Goal: Task Accomplishment & Management: Use online tool/utility

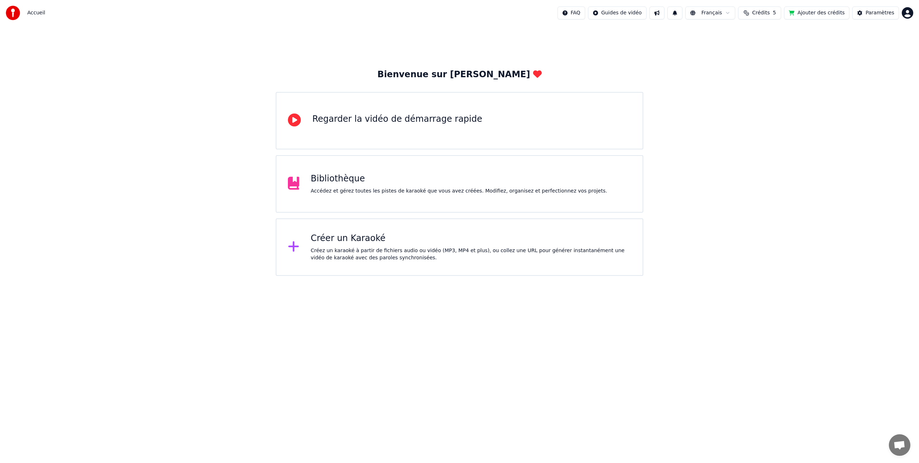
click at [360, 190] on div "Accédez et gérez toutes les pistes de karaoké que vous avez créées. Modifiez, o…" at bounding box center [459, 190] width 296 height 7
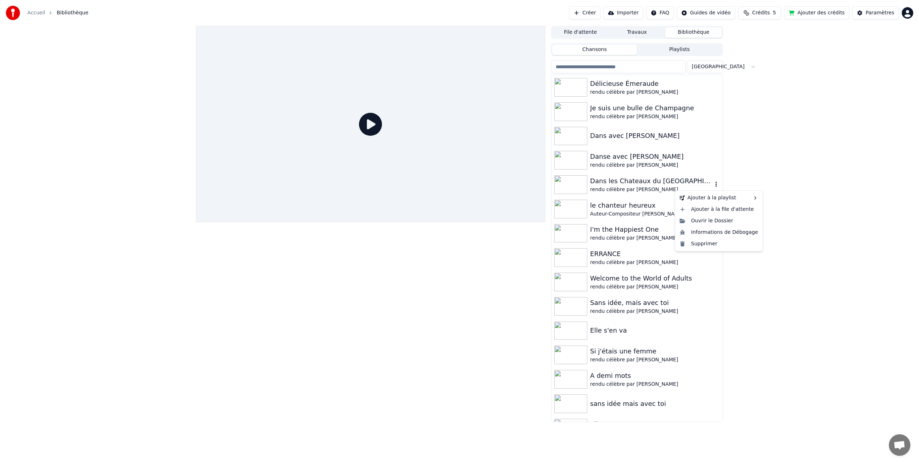
click at [715, 184] on icon "button" at bounding box center [715, 184] width 7 height 6
click at [619, 179] on div "Dans les Chateaux du [GEOGRAPHIC_DATA]" at bounding box center [651, 181] width 122 height 10
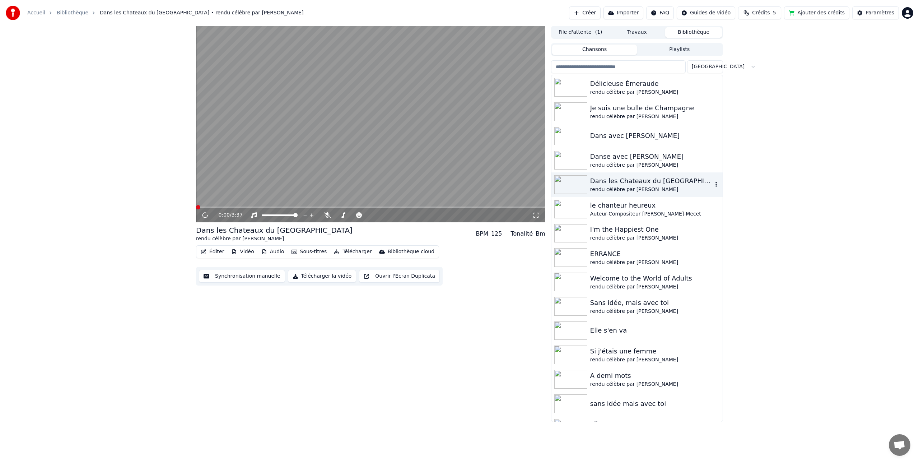
click at [619, 179] on div "Dans les Chateaux du [GEOGRAPHIC_DATA]" at bounding box center [651, 181] width 122 height 10
click at [327, 216] on icon at bounding box center [327, 215] width 7 height 6
click at [205, 215] on icon at bounding box center [210, 215] width 17 height 6
click at [282, 208] on div "0:55 / 3:37" at bounding box center [370, 215] width 349 height 14
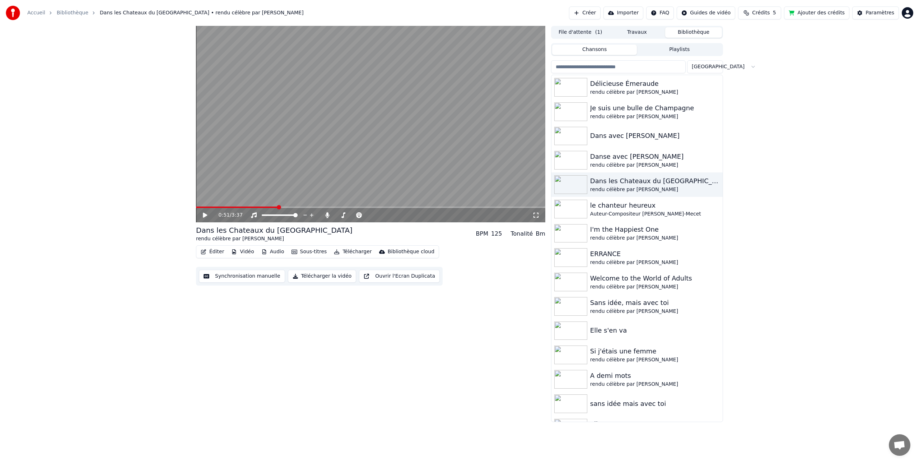
click at [278, 208] on span at bounding box center [279, 207] width 4 height 4
click at [204, 215] on icon at bounding box center [205, 214] width 4 height 5
click at [205, 215] on icon at bounding box center [210, 215] width 17 height 6
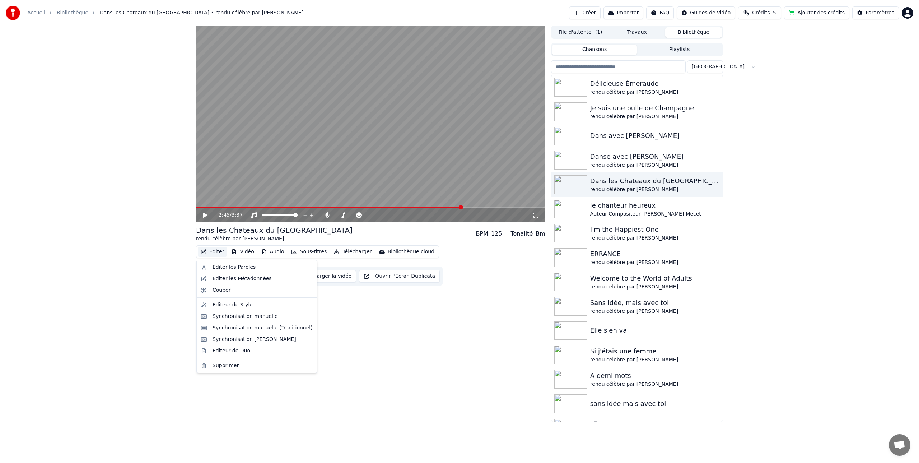
click at [217, 252] on button "Éditer" at bounding box center [212, 252] width 29 height 10
click at [232, 316] on div "Synchronisation manuelle" at bounding box center [244, 316] width 65 height 7
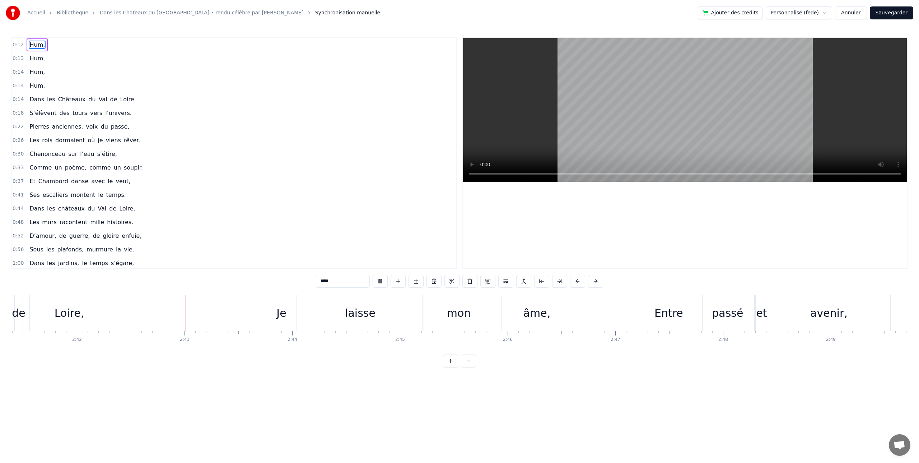
scroll to position [0, 17454]
click at [279, 317] on div "laisse" at bounding box center [285, 313] width 31 height 16
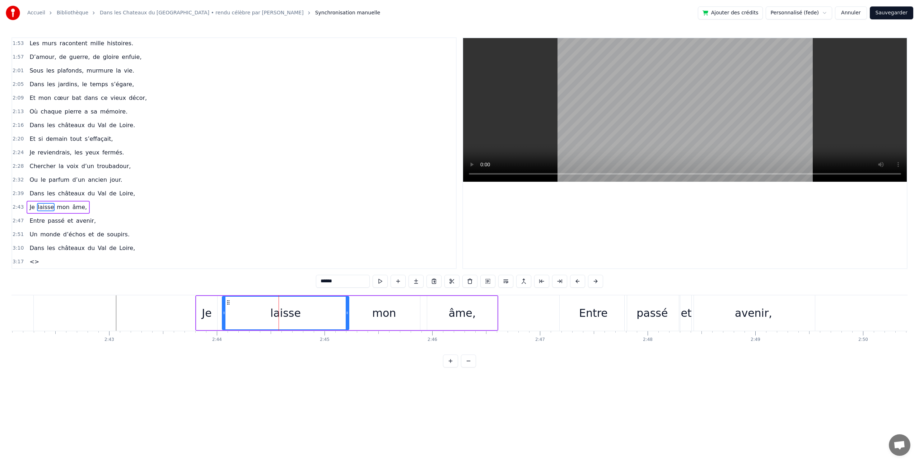
scroll to position [397, 0]
drag, startPoint x: 346, startPoint y: 313, endPoint x: 308, endPoint y: 314, distance: 38.1
click at [308, 314] on icon at bounding box center [309, 313] width 3 height 6
click at [359, 311] on div "mon" at bounding box center [384, 313] width 72 height 34
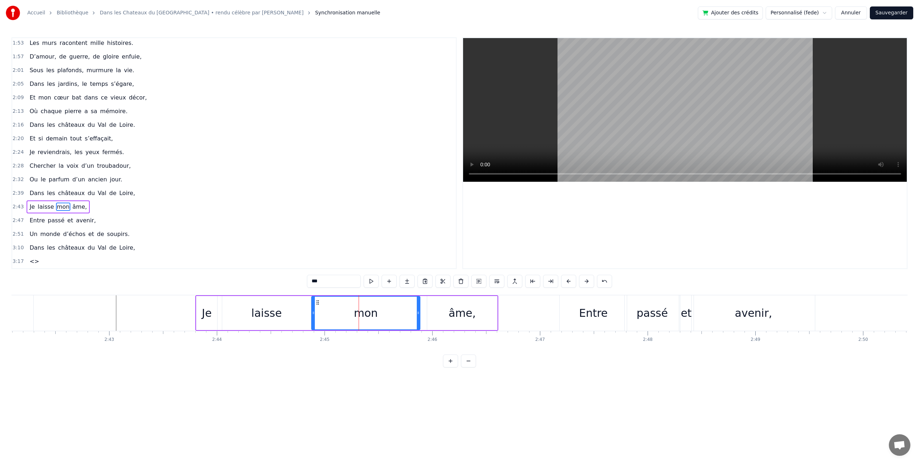
click at [312, 313] on icon at bounding box center [313, 313] width 3 height 6
drag, startPoint x: 419, startPoint y: 310, endPoint x: 374, endPoint y: 311, distance: 44.9
click at [374, 311] on icon at bounding box center [372, 313] width 3 height 6
click at [458, 315] on div "âme," at bounding box center [462, 313] width 27 height 16
type input "****"
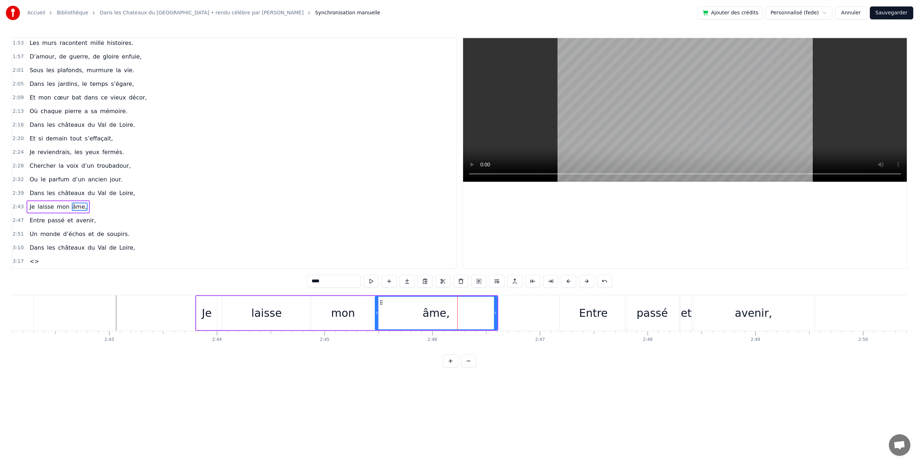
drag, startPoint x: 429, startPoint y: 313, endPoint x: 419, endPoint y: 314, distance: 9.7
click at [377, 313] on icon at bounding box center [376, 313] width 3 height 6
drag, startPoint x: 495, startPoint y: 313, endPoint x: 478, endPoint y: 314, distance: 17.3
click at [481, 314] on icon at bounding box center [481, 313] width 3 height 6
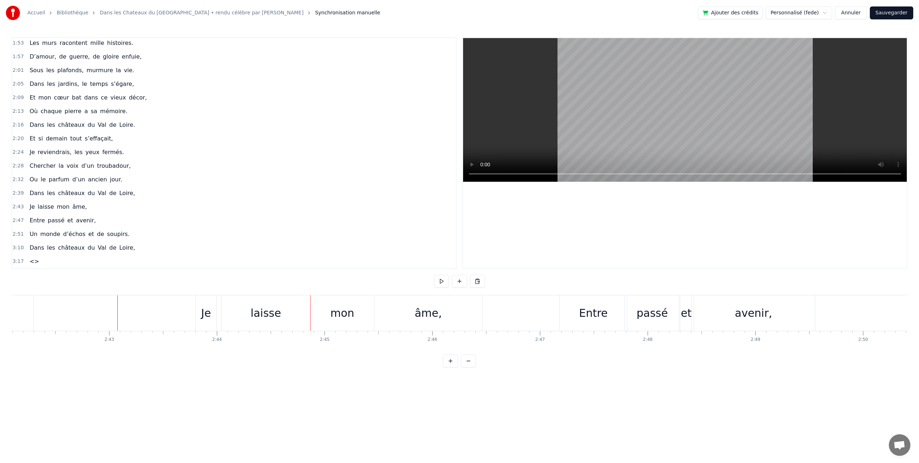
drag, startPoint x: 281, startPoint y: 318, endPoint x: 289, endPoint y: 318, distance: 7.9
click at [281, 318] on div "laisse" at bounding box center [265, 313] width 89 height 36
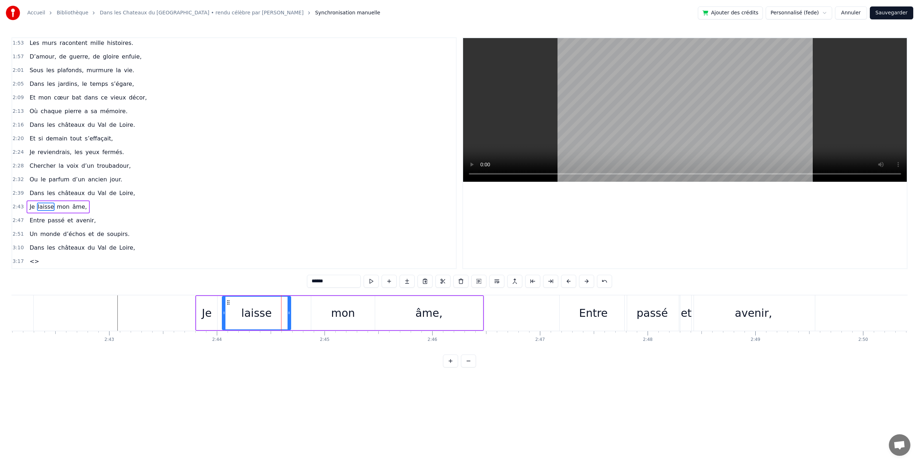
drag, startPoint x: 309, startPoint y: 315, endPoint x: 290, endPoint y: 315, distance: 18.3
click at [289, 315] on icon at bounding box center [289, 313] width 3 height 6
click at [315, 314] on div "mon" at bounding box center [343, 313] width 64 height 34
drag, startPoint x: 313, startPoint y: 314, endPoint x: 288, endPoint y: 315, distance: 25.2
click at [284, 315] on icon at bounding box center [285, 313] width 3 height 6
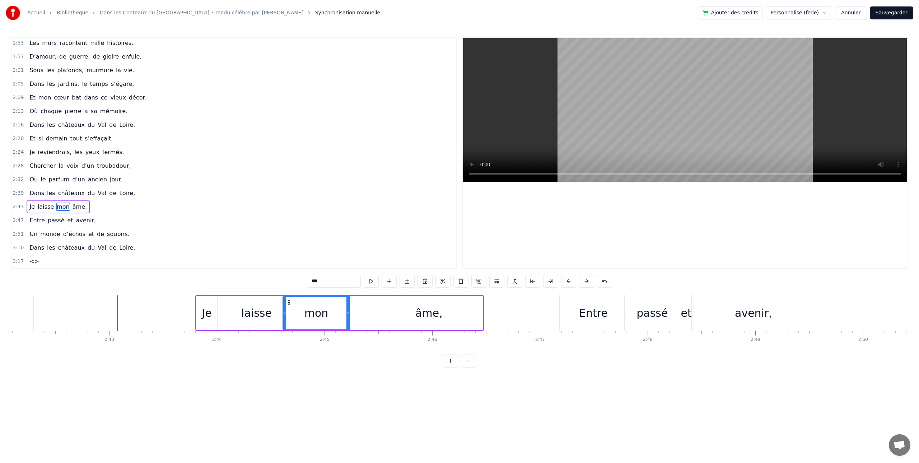
drag, startPoint x: 372, startPoint y: 314, endPoint x: 347, endPoint y: 315, distance: 25.2
click at [347, 315] on div at bounding box center [347, 312] width 3 height 33
drag, startPoint x: 394, startPoint y: 313, endPoint x: 382, endPoint y: 314, distance: 11.9
click at [393, 313] on div "âme," at bounding box center [429, 313] width 108 height 34
type input "****"
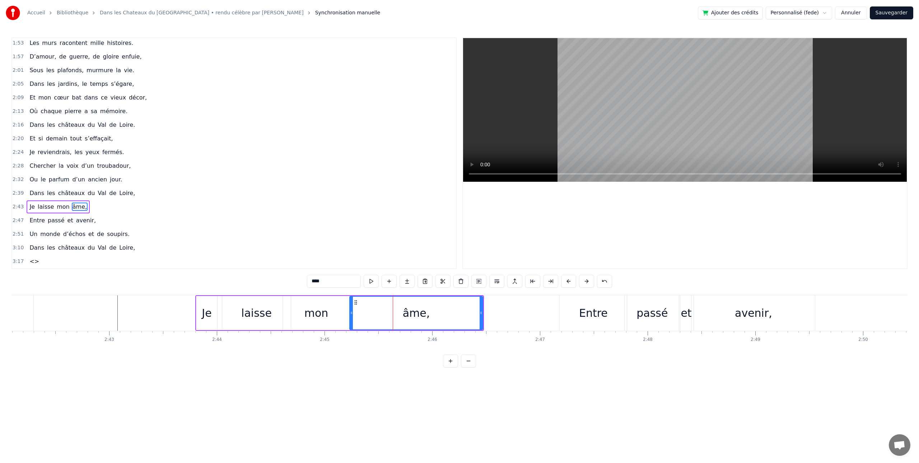
drag, startPoint x: 376, startPoint y: 314, endPoint x: 351, endPoint y: 315, distance: 25.5
click at [351, 315] on div at bounding box center [351, 312] width 3 height 33
drag, startPoint x: 480, startPoint y: 312, endPoint x: 430, endPoint y: 315, distance: 50.3
click at [430, 315] on icon at bounding box center [430, 313] width 3 height 6
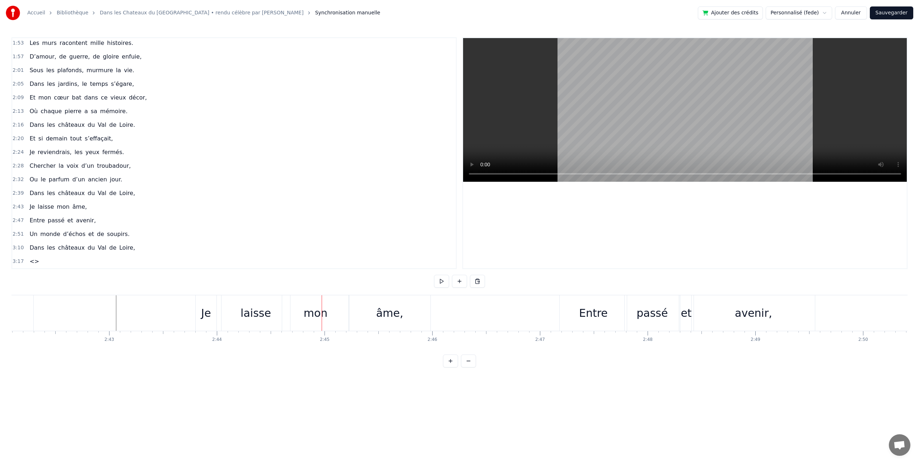
click at [255, 315] on div "laisse" at bounding box center [255, 313] width 31 height 16
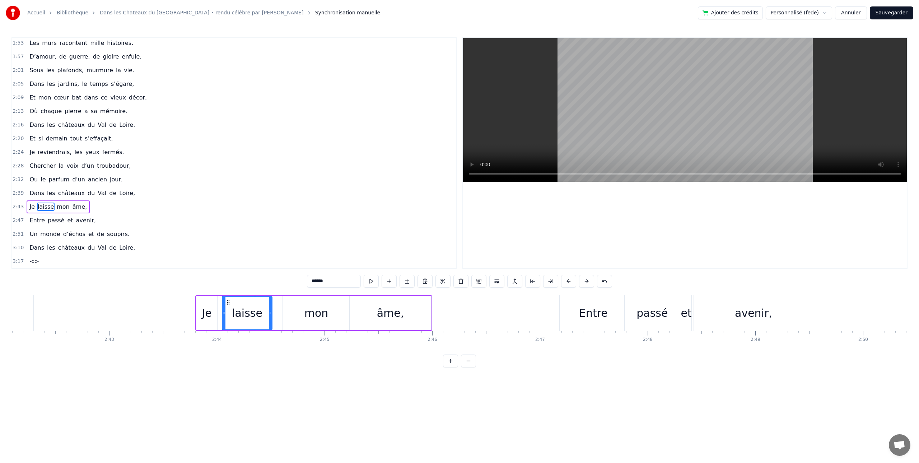
drag, startPoint x: 288, startPoint y: 311, endPoint x: 270, endPoint y: 313, distance: 18.7
click at [270, 313] on icon at bounding box center [270, 313] width 3 height 6
drag, startPoint x: 307, startPoint y: 313, endPoint x: 295, endPoint y: 314, distance: 11.9
click at [307, 314] on div "mon" at bounding box center [316, 313] width 24 height 16
drag, startPoint x: 284, startPoint y: 313, endPoint x: 271, endPoint y: 314, distance: 13.0
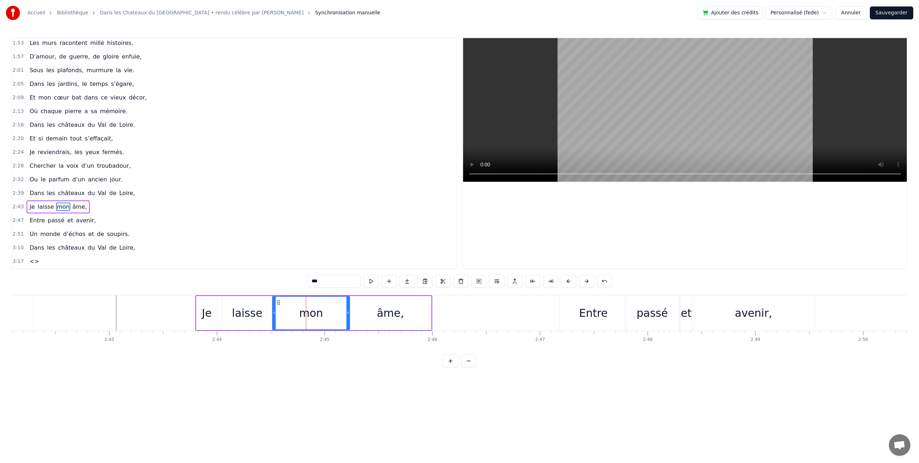
click at [273, 314] on icon at bounding box center [274, 313] width 3 height 6
drag, startPoint x: 347, startPoint y: 312, endPoint x: 355, endPoint y: 312, distance: 7.9
click at [322, 313] on icon at bounding box center [322, 313] width 3 height 6
drag, startPoint x: 369, startPoint y: 311, endPoint x: 355, endPoint y: 312, distance: 14.7
click at [369, 311] on div "âme," at bounding box center [390, 313] width 81 height 34
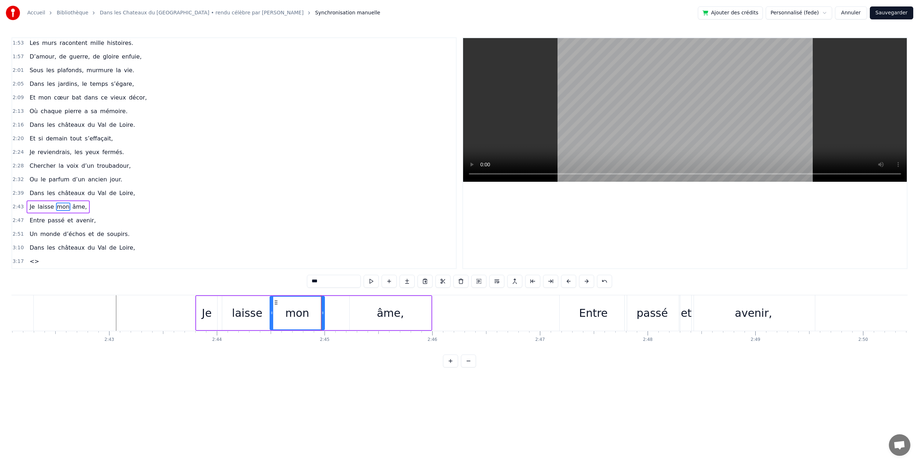
type input "****"
drag, startPoint x: 337, startPoint y: 313, endPoint x: 324, endPoint y: 314, distance: 13.3
click at [324, 314] on icon at bounding box center [325, 313] width 3 height 6
drag, startPoint x: 429, startPoint y: 310, endPoint x: 391, endPoint y: 313, distance: 38.2
click at [398, 313] on icon at bounding box center [399, 313] width 3 height 6
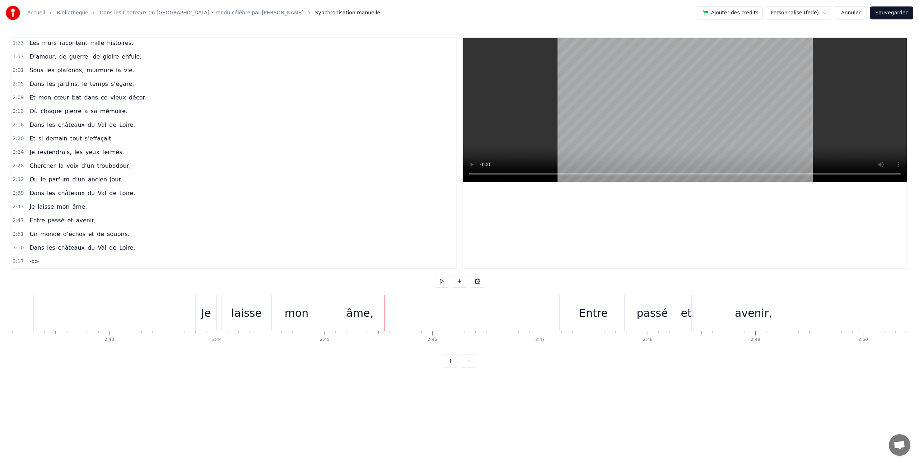
click at [252, 321] on div "laisse" at bounding box center [246, 313] width 50 height 36
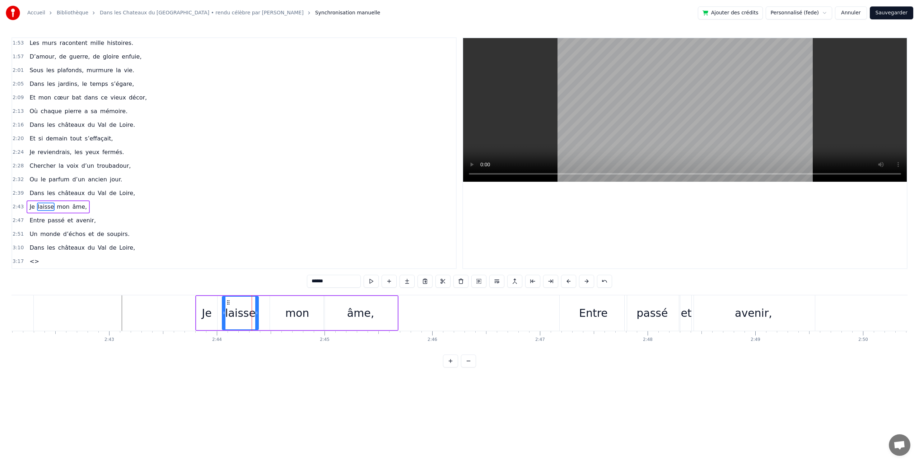
drag, startPoint x: 269, startPoint y: 317, endPoint x: 256, endPoint y: 318, distance: 13.0
click at [256, 317] on div at bounding box center [256, 312] width 3 height 33
click at [290, 317] on div "mon" at bounding box center [297, 313] width 24 height 16
drag, startPoint x: 271, startPoint y: 316, endPoint x: 262, endPoint y: 316, distance: 8.3
click at [259, 317] on div at bounding box center [259, 312] width 3 height 33
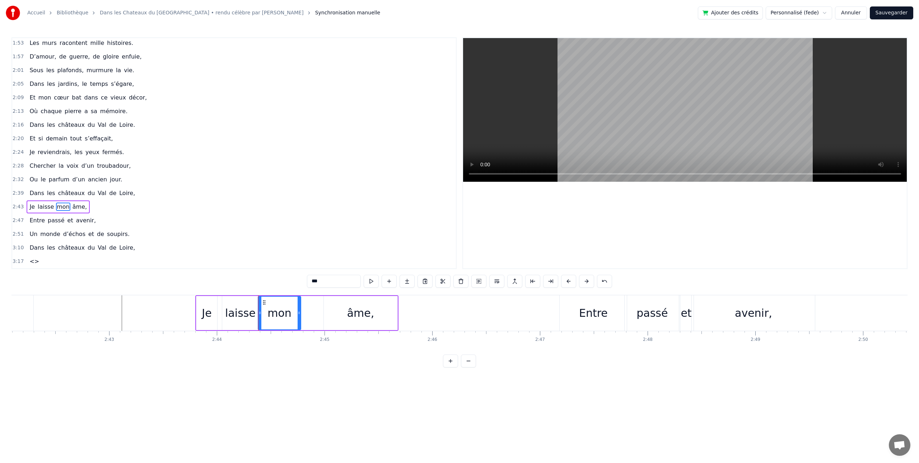
drag, startPoint x: 321, startPoint y: 312, endPoint x: 298, endPoint y: 314, distance: 23.8
click at [298, 314] on icon at bounding box center [299, 313] width 3 height 6
click at [332, 308] on div "âme," at bounding box center [361, 313] width 74 height 34
type input "****"
drag, startPoint x: 325, startPoint y: 309, endPoint x: 345, endPoint y: 310, distance: 19.4
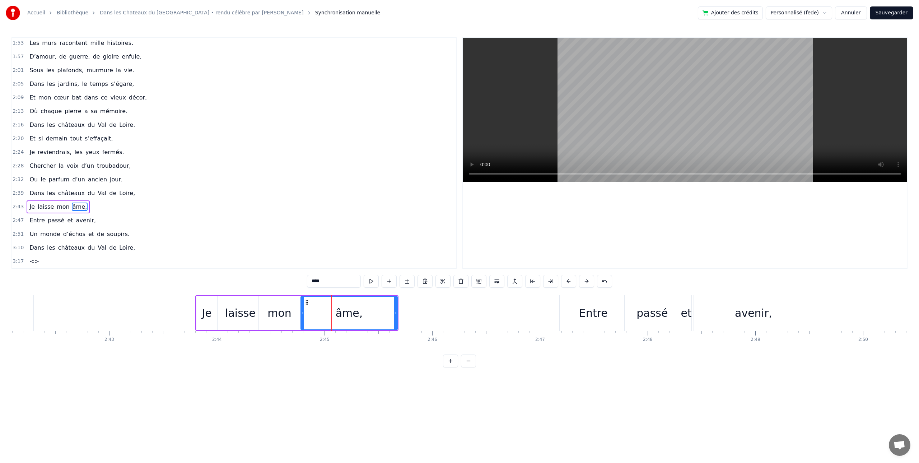
click at [303, 311] on icon at bounding box center [302, 313] width 3 height 6
drag, startPoint x: 395, startPoint y: 309, endPoint x: 341, endPoint y: 315, distance: 54.2
click at [345, 314] on div at bounding box center [345, 312] width 3 height 33
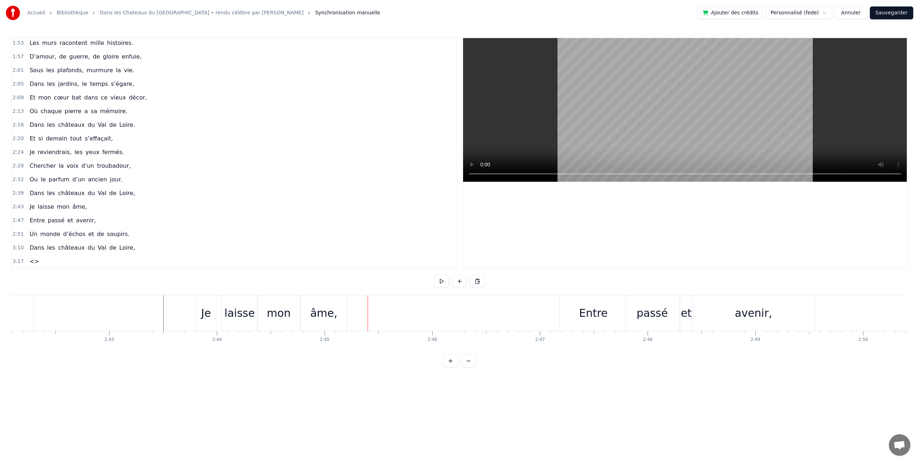
click at [239, 317] on div "laisse" at bounding box center [239, 313] width 31 height 16
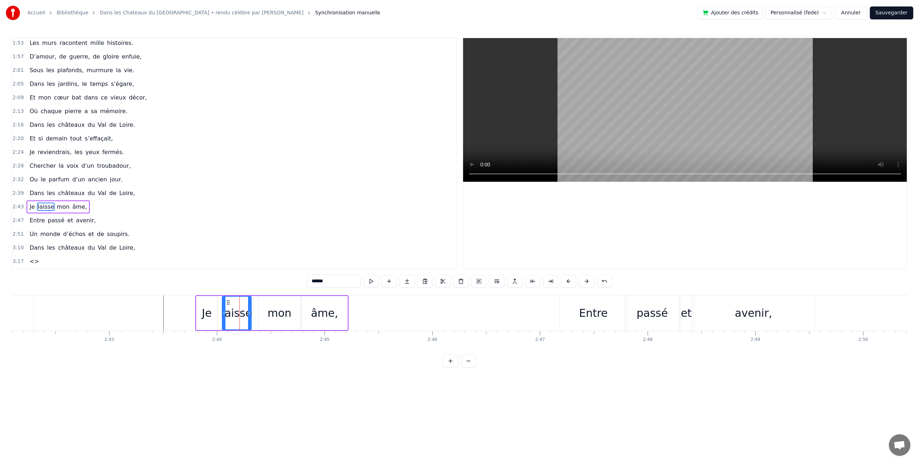
drag, startPoint x: 255, startPoint y: 314, endPoint x: 249, endPoint y: 315, distance: 6.2
click at [248, 315] on icon at bounding box center [249, 313] width 3 height 6
click at [260, 314] on div "mon" at bounding box center [279, 313] width 43 height 34
type input "***"
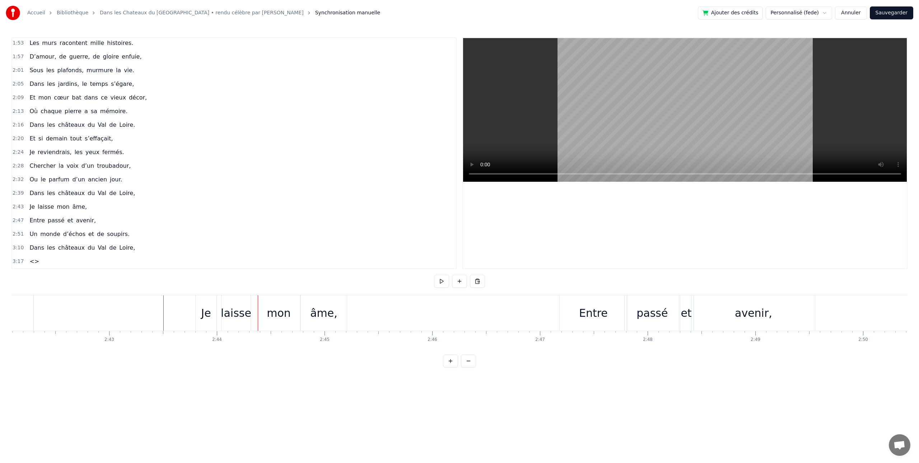
click at [258, 314] on div "mon" at bounding box center [278, 313] width 43 height 36
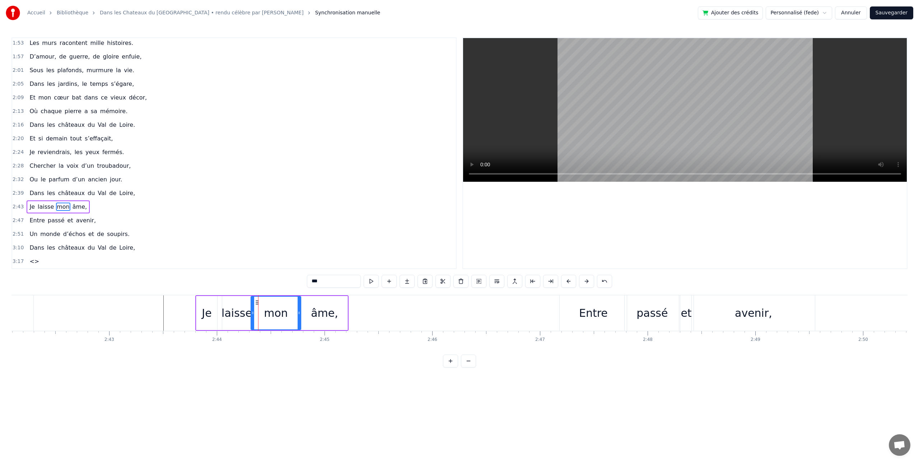
drag, startPoint x: 260, startPoint y: 310, endPoint x: 270, endPoint y: 313, distance: 10.3
click at [253, 312] on icon at bounding box center [252, 313] width 3 height 6
drag, startPoint x: 298, startPoint y: 309, endPoint x: 285, endPoint y: 310, distance: 12.6
click at [285, 310] on div at bounding box center [286, 312] width 3 height 33
click at [311, 310] on div "âme," at bounding box center [325, 313] width 46 height 34
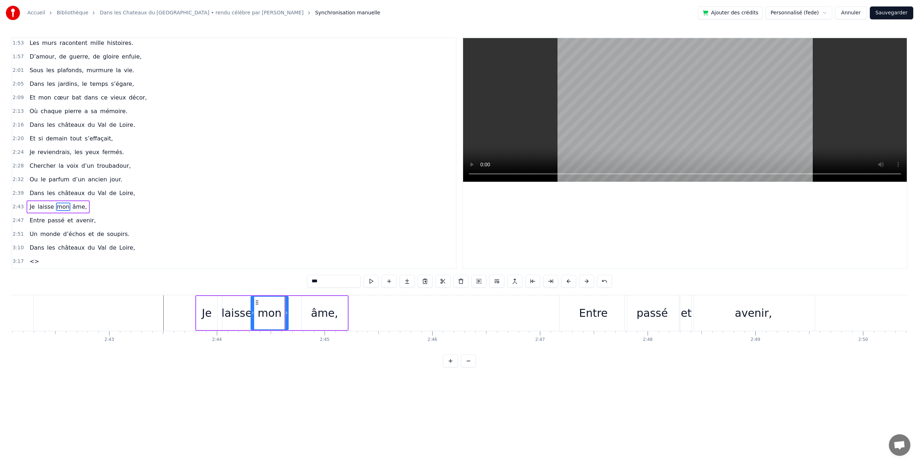
type input "****"
drag, startPoint x: 302, startPoint y: 311, endPoint x: 288, endPoint y: 312, distance: 14.7
click at [288, 312] on icon at bounding box center [288, 313] width 3 height 6
drag, startPoint x: 345, startPoint y: 308, endPoint x: 319, endPoint y: 310, distance: 26.3
click at [319, 310] on div at bounding box center [319, 312] width 3 height 33
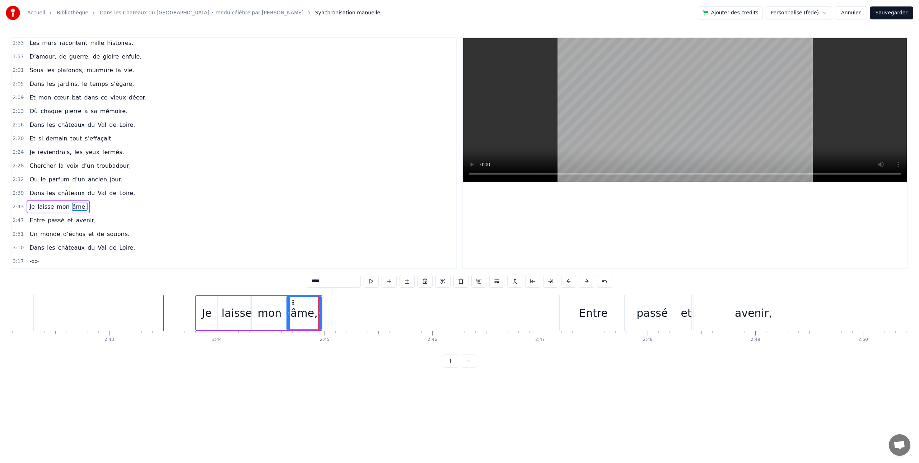
click at [201, 313] on div "Je" at bounding box center [206, 313] width 10 height 16
click at [305, 312] on div "âme," at bounding box center [303, 313] width 27 height 16
drag, startPoint x: 321, startPoint y: 313, endPoint x: 480, endPoint y: 303, distance: 159.3
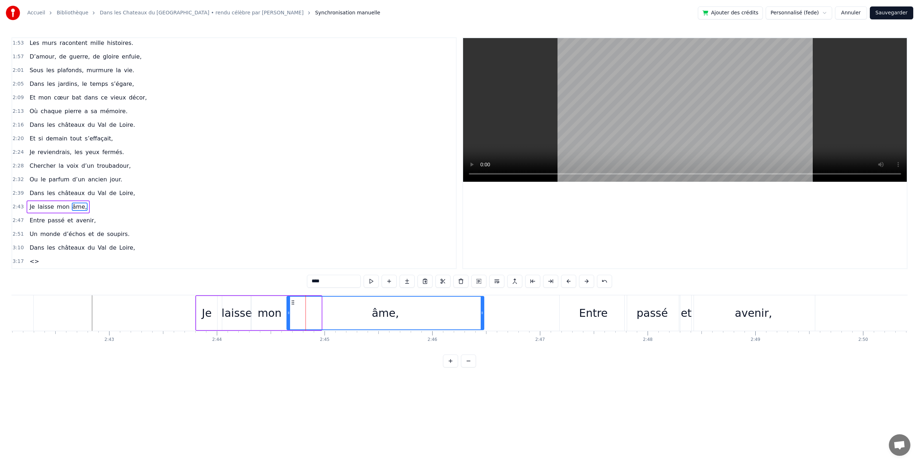
click at [483, 303] on div at bounding box center [482, 312] width 3 height 33
drag, startPoint x: 289, startPoint y: 315, endPoint x: 330, endPoint y: 314, distance: 40.9
click at [330, 314] on icon at bounding box center [329, 313] width 3 height 6
drag, startPoint x: 270, startPoint y: 317, endPoint x: 284, endPoint y: 315, distance: 14.0
click at [271, 317] on div "mon" at bounding box center [270, 313] width 24 height 16
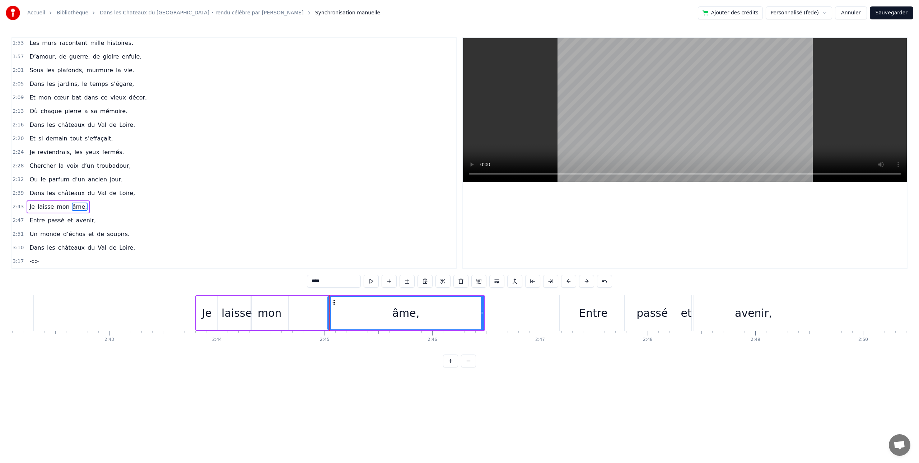
type input "***"
drag, startPoint x: 288, startPoint y: 315, endPoint x: 315, endPoint y: 316, distance: 26.9
click at [315, 316] on div "Je laisse mon âme," at bounding box center [340, 313] width 290 height 36
click at [272, 316] on div "mon" at bounding box center [270, 313] width 24 height 16
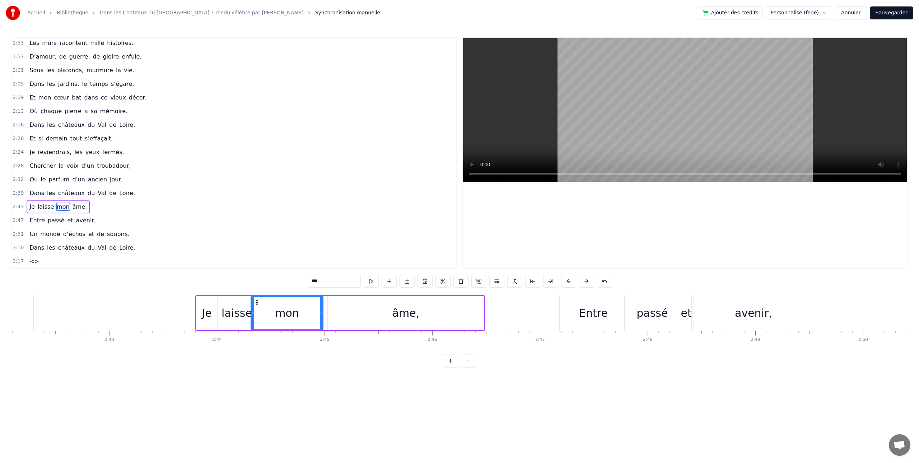
drag, startPoint x: 290, startPoint y: 314, endPoint x: 317, endPoint y: 317, distance: 27.1
click at [322, 316] on div at bounding box center [321, 312] width 3 height 33
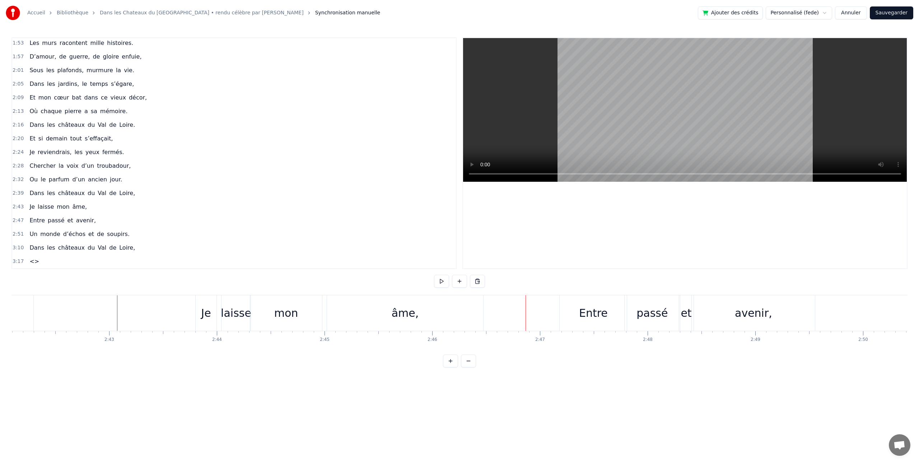
click at [434, 318] on div "âme," at bounding box center [405, 313] width 156 height 36
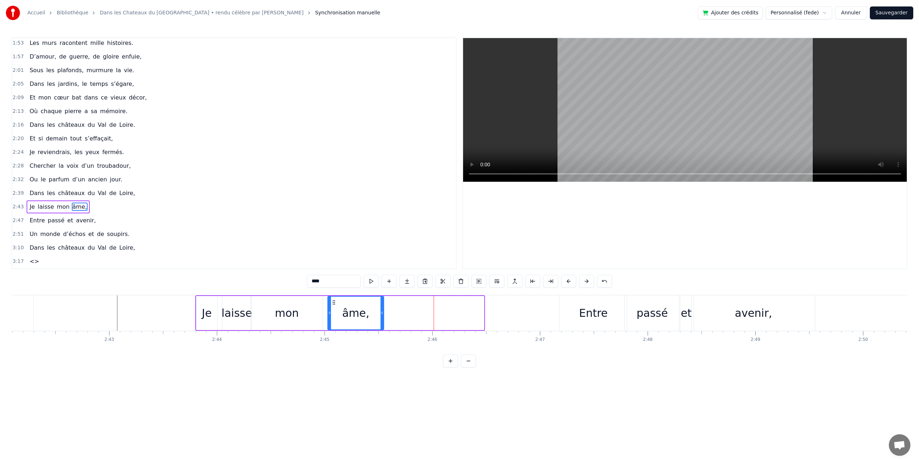
drag, startPoint x: 482, startPoint y: 312, endPoint x: 380, endPoint y: 319, distance: 101.4
click at [382, 319] on div at bounding box center [381, 312] width 3 height 33
click at [303, 313] on div "mon" at bounding box center [287, 313] width 72 height 34
type input "***"
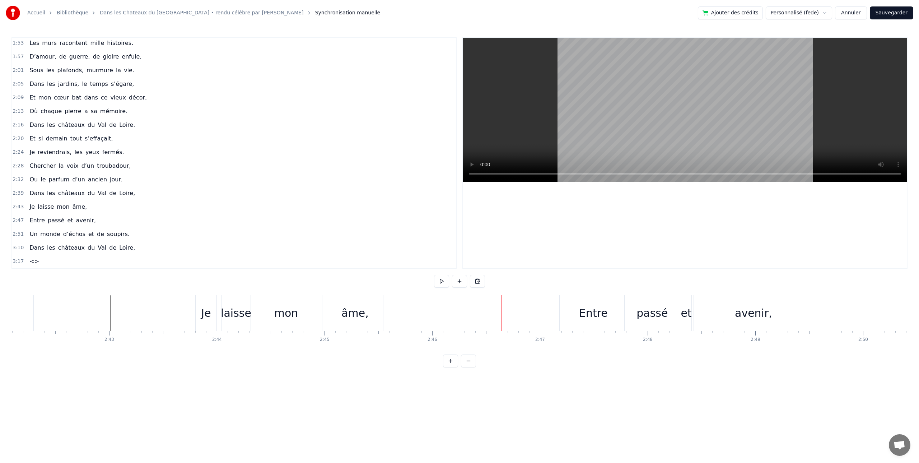
click at [361, 308] on div "âme," at bounding box center [354, 313] width 27 height 16
click at [458, 280] on button at bounding box center [459, 281] width 15 height 13
click at [458, 315] on div "<>" at bounding box center [459, 313] width 18 height 16
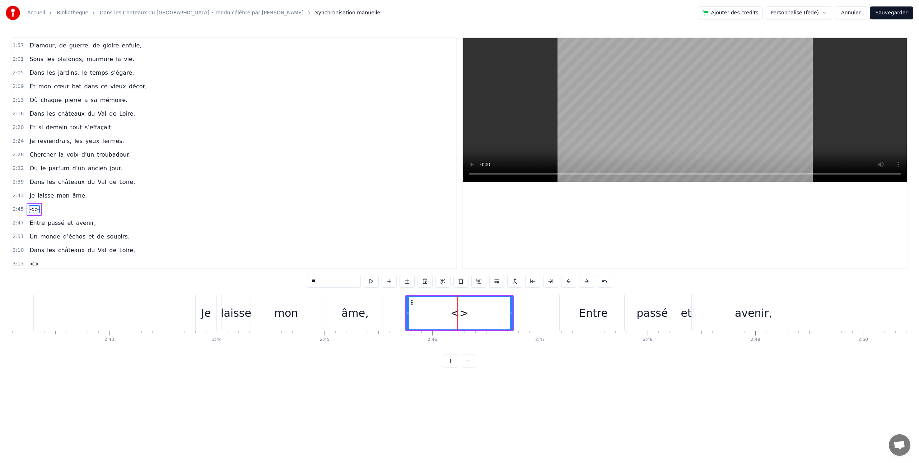
scroll to position [411, 0]
drag, startPoint x: 324, startPoint y: 281, endPoint x: 299, endPoint y: 280, distance: 24.4
click at [300, 280] on div "0:12 Hum, 0:13 Hum, 0:14 Hum, 0:14 Hum, 0:14 Dans les Châteaux du [GEOGRAPHIC_D…" at bounding box center [459, 202] width 896 height 330
type input "**********"
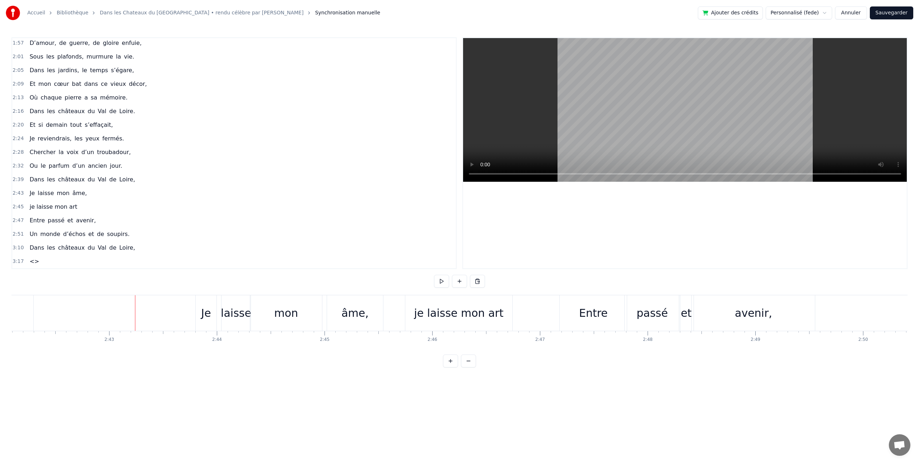
click at [446, 301] on div "je laisse mon art" at bounding box center [458, 313] width 107 height 36
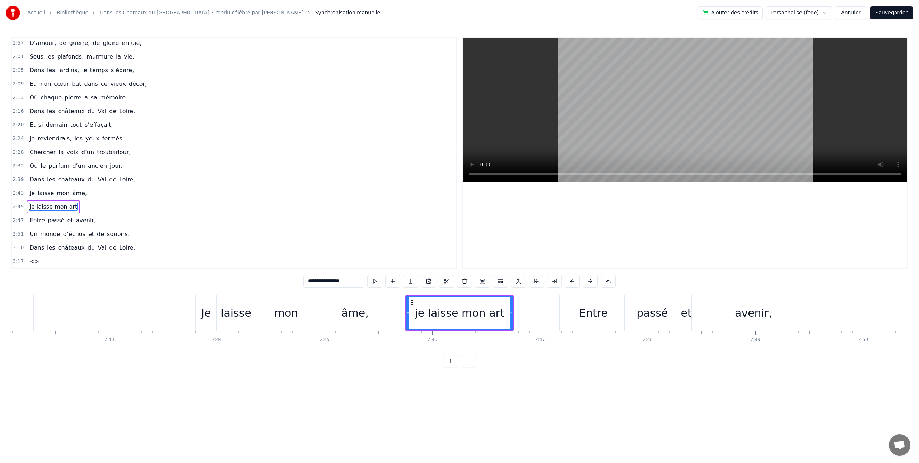
click at [406, 310] on div "je laisse mon art" at bounding box center [460, 313] width 108 height 34
drag, startPoint x: 407, startPoint y: 311, endPoint x: 387, endPoint y: 312, distance: 20.9
click at [386, 312] on icon at bounding box center [385, 313] width 3 height 6
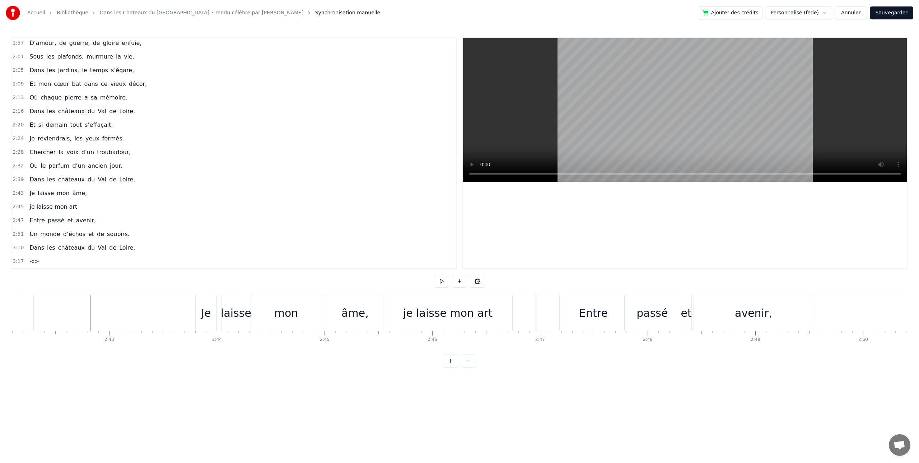
click at [369, 315] on div "âme," at bounding box center [355, 313] width 56 height 36
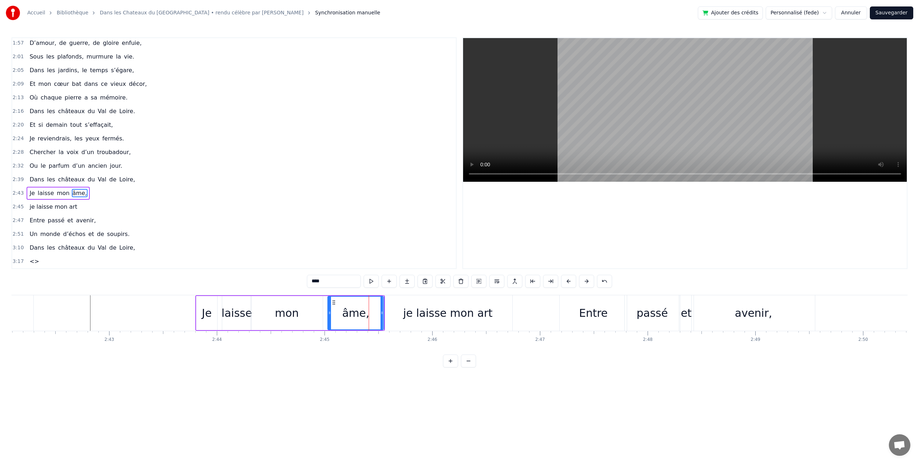
drag, startPoint x: 318, startPoint y: 310, endPoint x: 322, endPoint y: 311, distance: 4.0
click at [318, 310] on div "mon" at bounding box center [287, 313] width 72 height 34
drag, startPoint x: 321, startPoint y: 310, endPoint x: 314, endPoint y: 312, distance: 6.9
click at [314, 312] on icon at bounding box center [314, 313] width 3 height 6
click at [330, 311] on div "âme," at bounding box center [356, 313] width 56 height 34
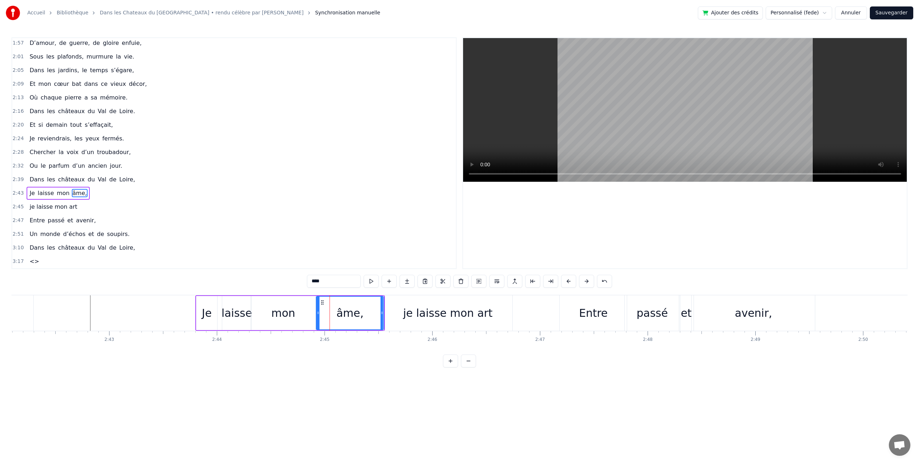
drag, startPoint x: 328, startPoint y: 311, endPoint x: 322, endPoint y: 313, distance: 6.7
click at [317, 313] on icon at bounding box center [318, 313] width 3 height 6
drag, startPoint x: 379, startPoint y: 310, endPoint x: 369, endPoint y: 311, distance: 10.1
click at [369, 311] on div at bounding box center [369, 312] width 3 height 33
click at [411, 311] on div "je laisse mon art" at bounding box center [447, 313] width 89 height 16
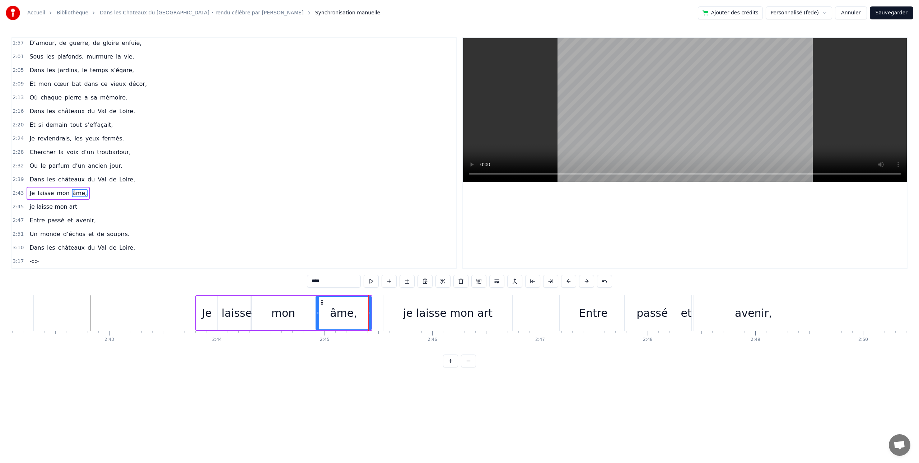
type input "**********"
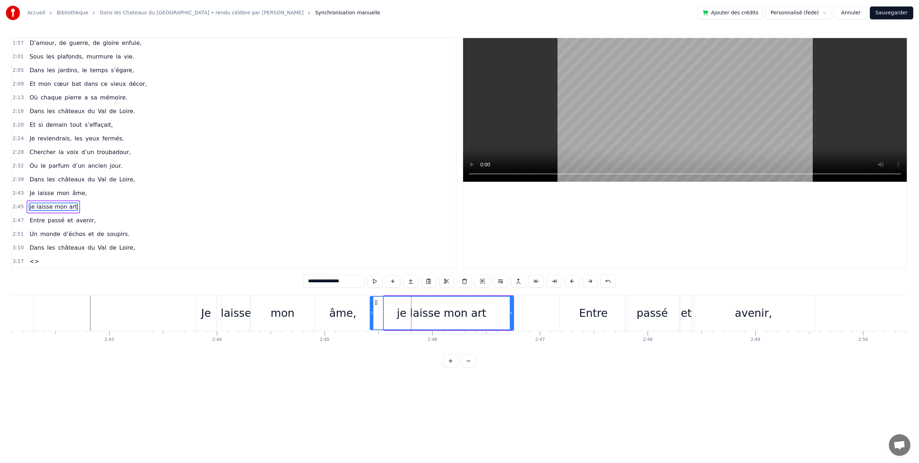
drag, startPoint x: 380, startPoint y: 313, endPoint x: 374, endPoint y: 314, distance: 6.3
click at [371, 313] on icon at bounding box center [371, 313] width 3 height 6
